Goal: Task Accomplishment & Management: Complete application form

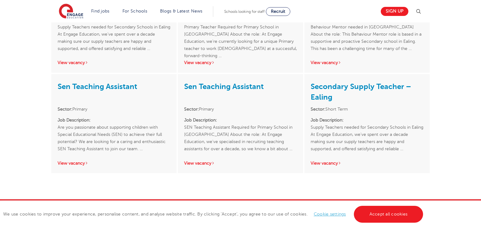
scroll to position [1153, 0]
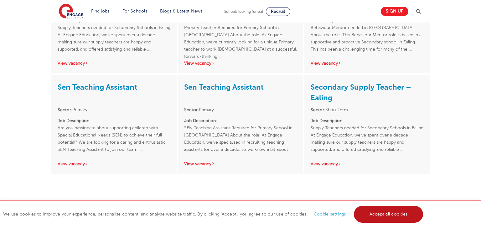
click at [367, 214] on link "Accept all cookies" at bounding box center [388, 214] width 69 height 17
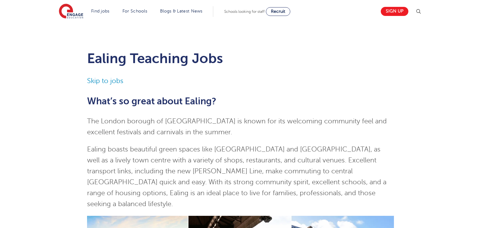
scroll to position [0, 0]
click at [392, 14] on link "Sign up" at bounding box center [394, 11] width 28 height 9
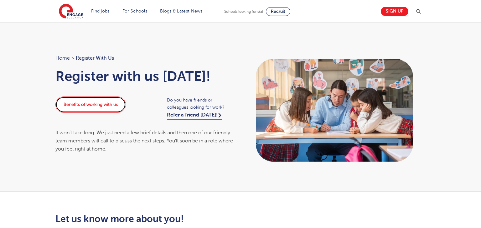
click at [99, 110] on link "Benefits of working with us" at bounding box center [90, 105] width 70 height 16
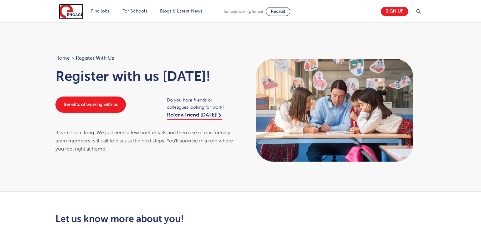
click at [69, 14] on img at bounding box center [71, 12] width 24 height 16
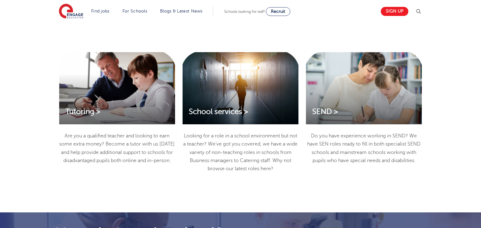
scroll to position [828, 0]
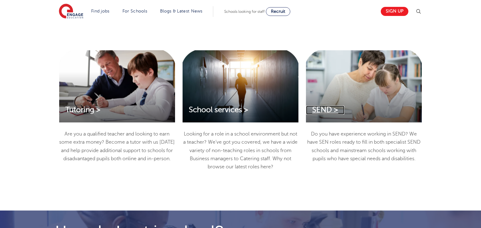
click at [330, 109] on span "SEND >" at bounding box center [325, 110] width 26 height 8
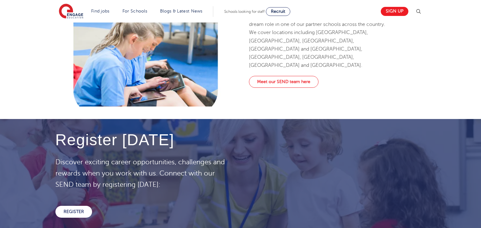
scroll to position [858, 0]
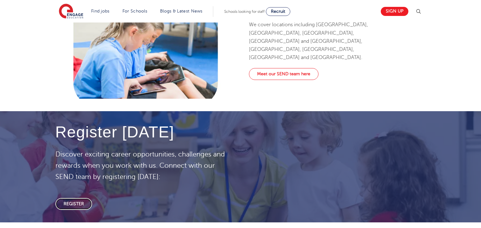
click at [76, 198] on link "REGISTER" at bounding box center [73, 204] width 37 height 12
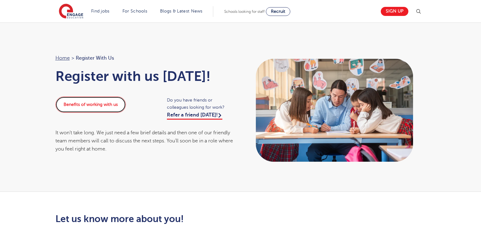
click at [106, 105] on link "Benefits of working with us" at bounding box center [90, 105] width 70 height 16
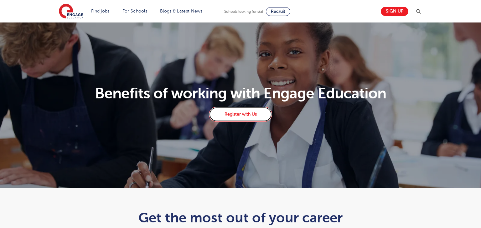
click at [252, 120] on link "Register with Us" at bounding box center [240, 114] width 63 height 15
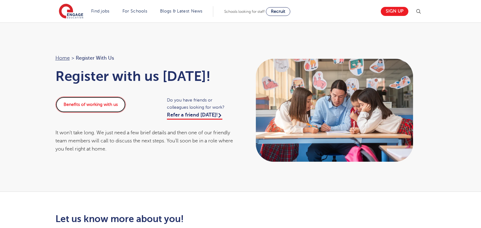
click at [116, 107] on link "Benefits of working with us" at bounding box center [90, 105] width 70 height 16
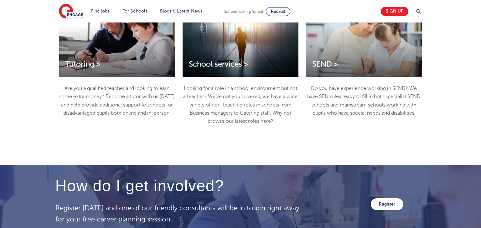
scroll to position [874, 0]
click at [380, 208] on link "Register" at bounding box center [386, 205] width 33 height 12
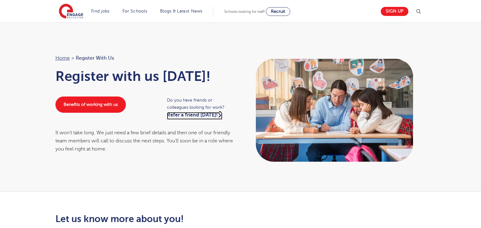
click at [199, 112] on link "Refer a friend [DATE]!" at bounding box center [194, 116] width 55 height 8
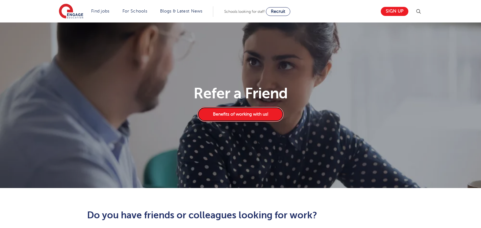
click at [199, 112] on link "Benefits of working with us!" at bounding box center [240, 114] width 86 height 15
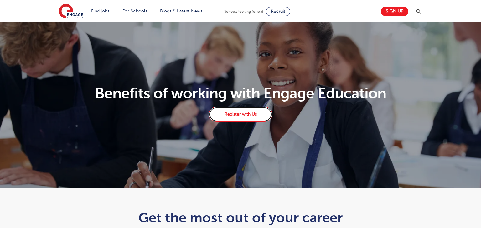
click at [247, 114] on link "Register with Us" at bounding box center [240, 114] width 63 height 15
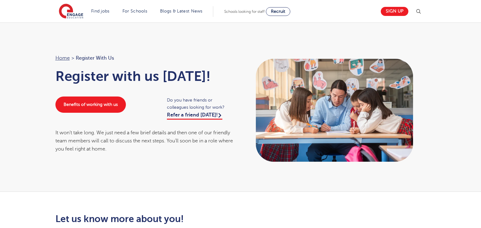
click at [371, 118] on img at bounding box center [334, 110] width 175 height 113
click at [310, 139] on img at bounding box center [334, 110] width 175 height 113
click at [132, 140] on div "It won’t take long. We just need a few brief details and then one of our friend…" at bounding box center [144, 141] width 179 height 25
